Goal: Transaction & Acquisition: Purchase product/service

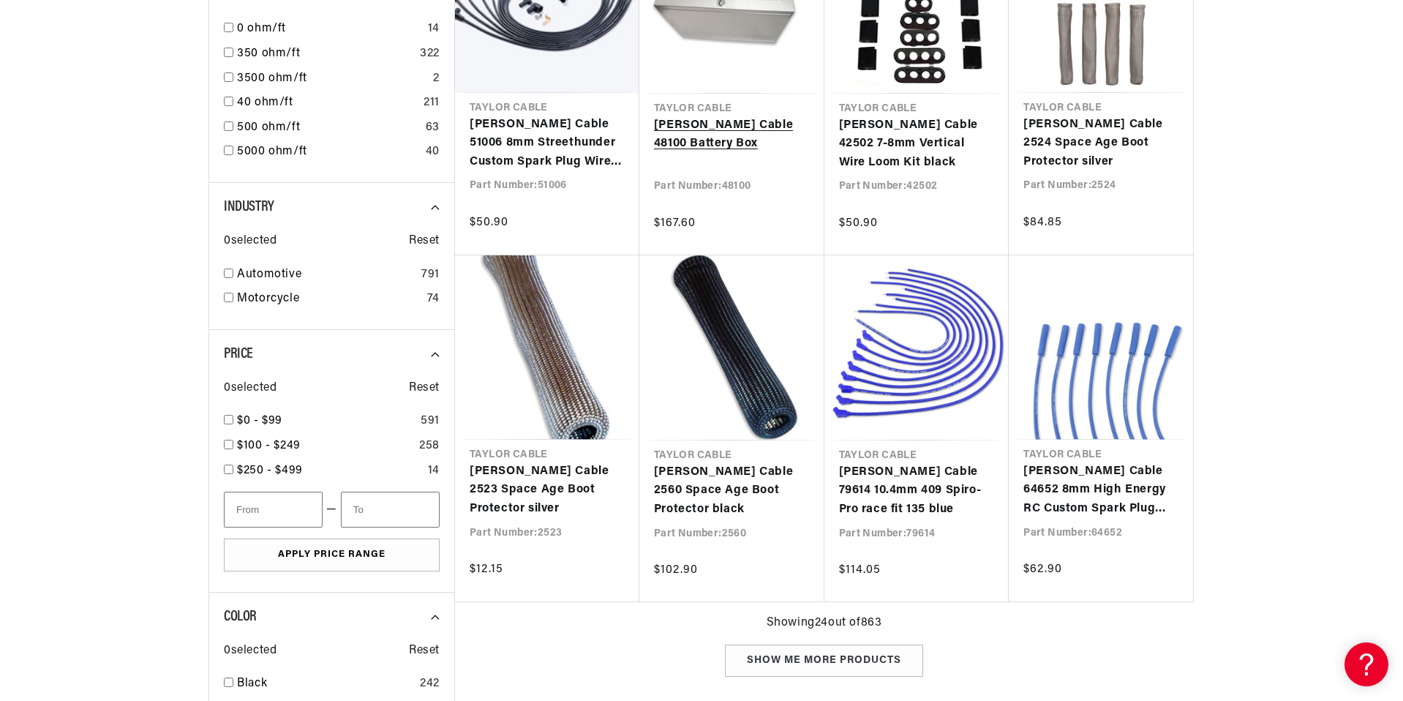
scroll to position [1259, 0]
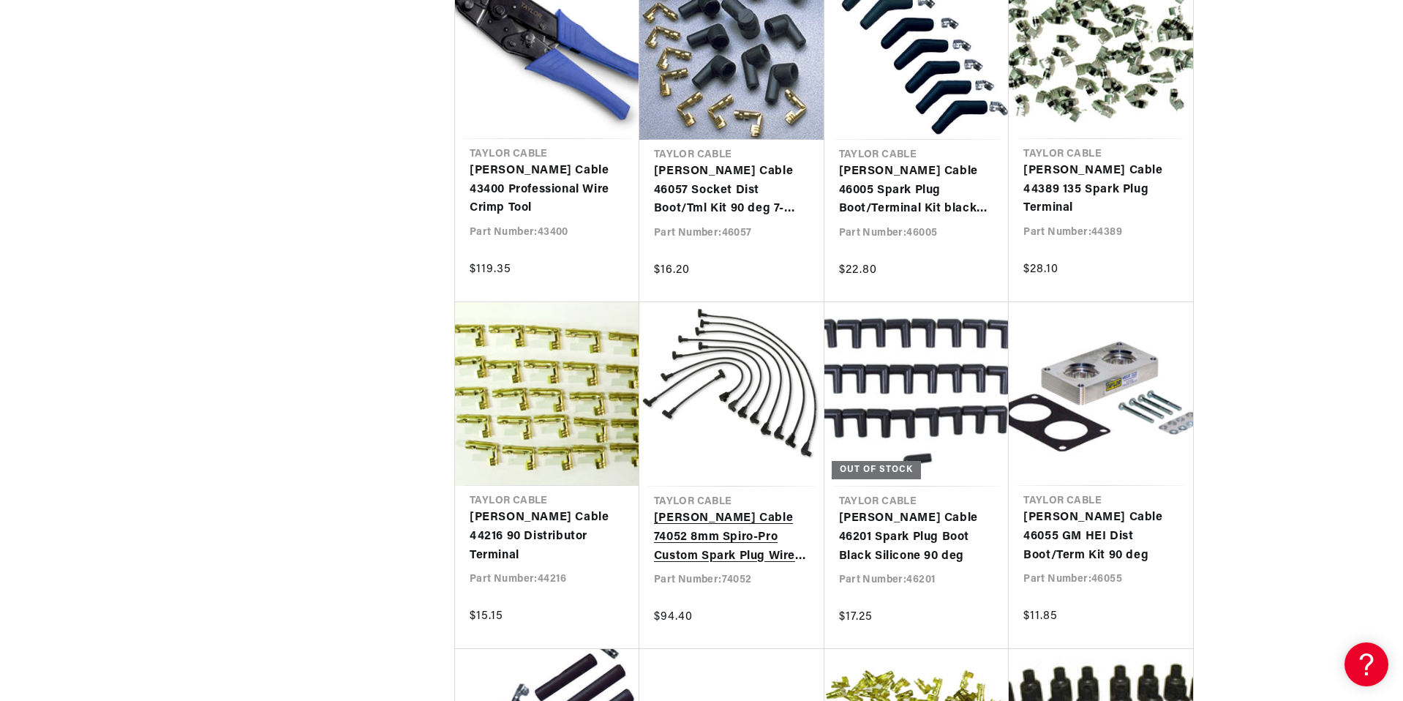
scroll to position [2946, 0]
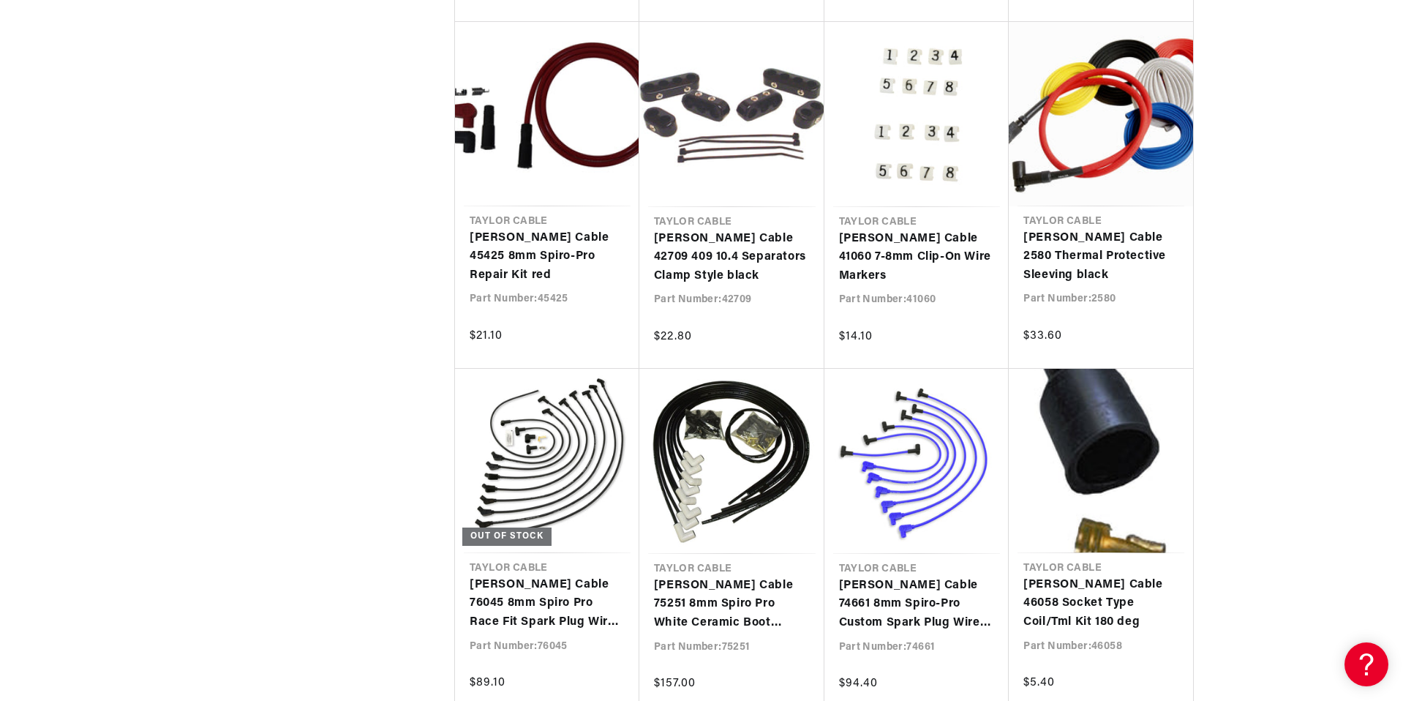
scroll to position [3697, 0]
